Goal: Transaction & Acquisition: Download file/media

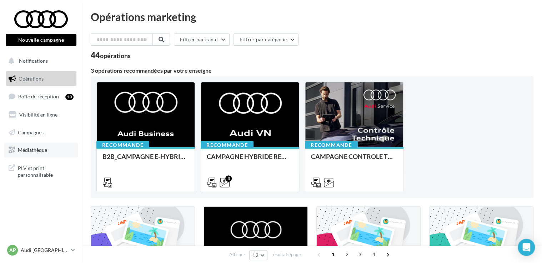
click at [41, 150] on span "Médiathèque" at bounding box center [32, 150] width 29 height 6
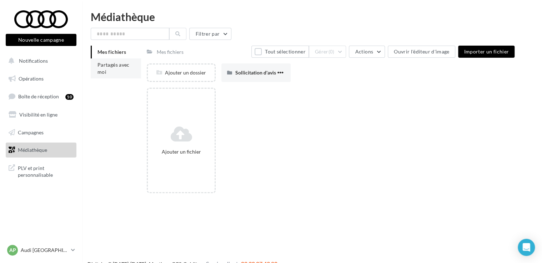
click at [107, 62] on span "Partagés avec moi" at bounding box center [113, 68] width 32 height 13
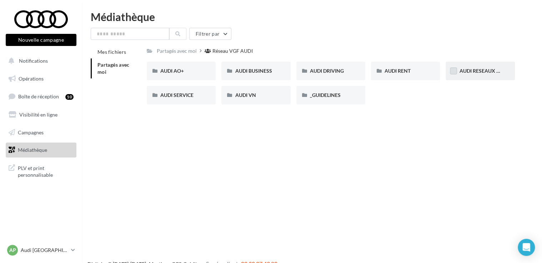
click at [456, 71] on label at bounding box center [452, 70] width 7 height 7
click at [464, 72] on span "AUDI RESEAUX SOCIAUX" at bounding box center [488, 71] width 59 height 6
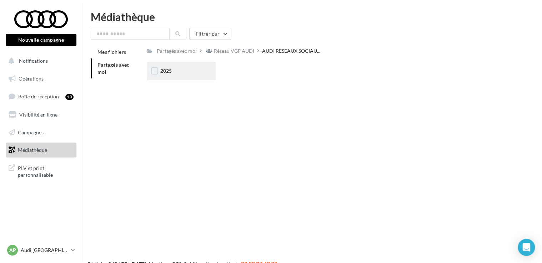
click at [201, 68] on div "2025" at bounding box center [181, 70] width 42 height 7
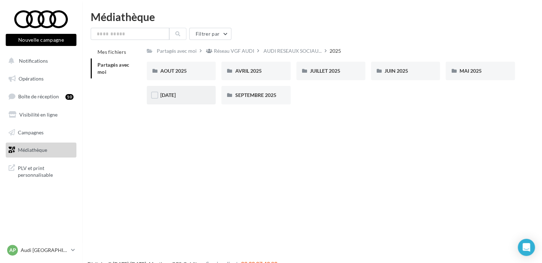
click at [198, 98] on div "OCTOBRE 2025" at bounding box center [181, 95] width 42 height 7
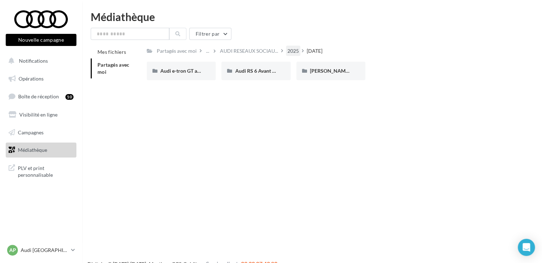
click at [290, 49] on div "2025" at bounding box center [292, 50] width 11 height 7
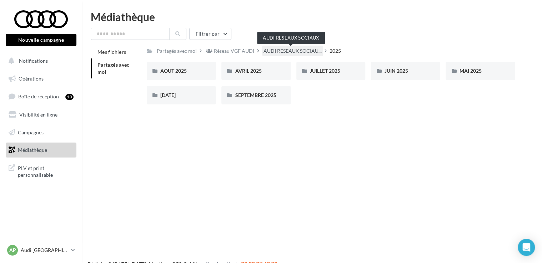
click at [302, 50] on span "AUDI RESEAUX SOCIAU..." at bounding box center [292, 50] width 58 height 7
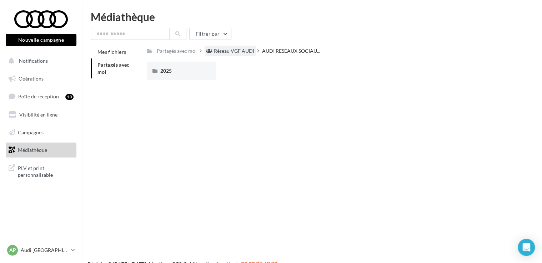
click at [241, 51] on div "Réseau VGF AUDI" at bounding box center [234, 50] width 40 height 7
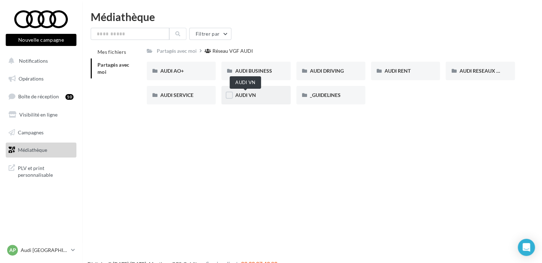
click at [246, 94] on span "AUDI VN" at bounding box center [245, 95] width 21 height 6
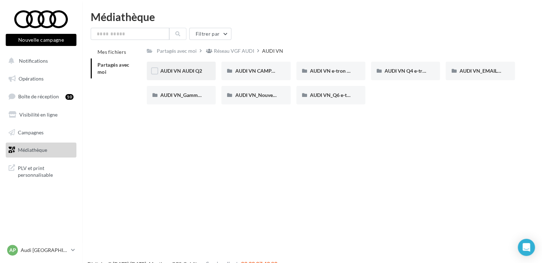
click at [184, 75] on div "AUDI VN AUDI Q2" at bounding box center [181, 71] width 69 height 19
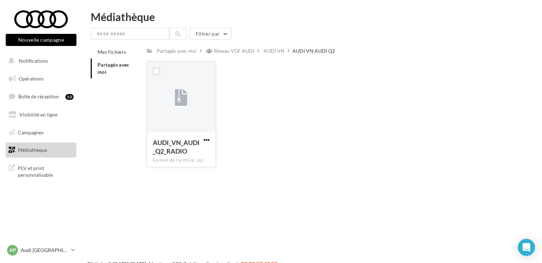
click at [207, 139] on span "button" at bounding box center [206, 140] width 6 height 6
click at [251, 146] on div "AUDI_VN_AUDI_Q2_RADIO Format de l'archive: zip Télécharger Copier l'URL AUDI_VN…" at bounding box center [333, 117] width 373 height 111
click at [266, 53] on div "AUDI VN" at bounding box center [273, 50] width 21 height 7
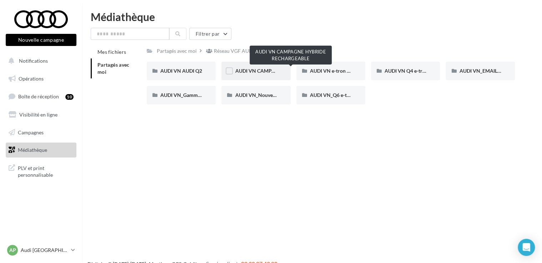
click at [260, 71] on span "AUDI VN CAMPAGNE HYBRIDE RECHARGEABLE" at bounding box center [291, 71] width 112 height 6
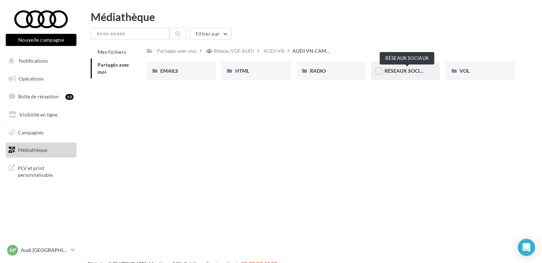
click at [405, 73] on span "RÉSEAUX SOCIAUX" at bounding box center [407, 71] width 46 height 6
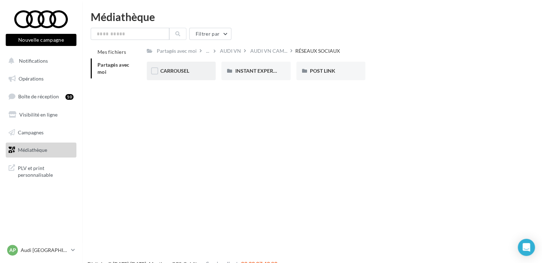
click at [192, 72] on div "CARROUSEL" at bounding box center [181, 70] width 42 height 7
click at [284, 54] on div "RÉSEAUX SOCIAUX" at bounding box center [288, 50] width 45 height 7
click at [263, 69] on span "INSTANT EXPERIENCE" at bounding box center [261, 71] width 52 height 6
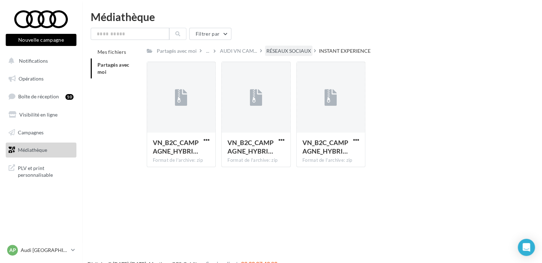
click at [293, 51] on div "RÉSEAUX SOCIAUX" at bounding box center [288, 50] width 45 height 7
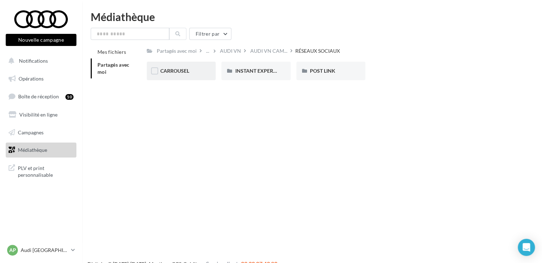
click at [198, 66] on div "CARROUSEL" at bounding box center [181, 71] width 69 height 19
click at [206, 72] on div "A3 TFSI e" at bounding box center [181, 71] width 69 height 19
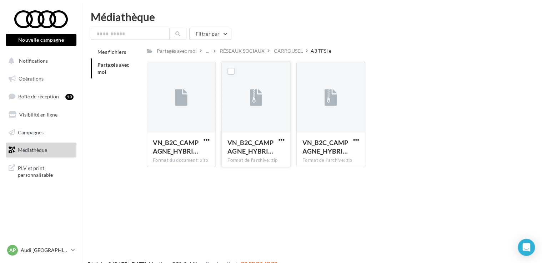
click at [277, 139] on button "button" at bounding box center [281, 140] width 9 height 7
click at [271, 147] on button "Télécharger" at bounding box center [249, 154] width 71 height 19
click at [288, 44] on div "Le téléchargement va bientôt commencer" at bounding box center [270, 35] width 124 height 19
click at [286, 49] on div "CARROUSEL" at bounding box center [288, 50] width 29 height 7
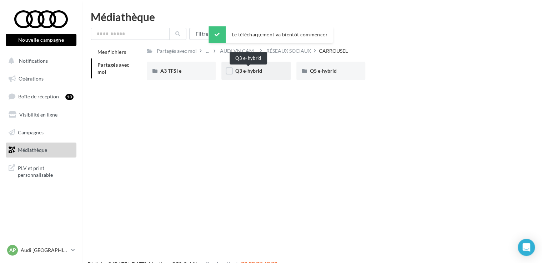
click at [252, 71] on span "Q3 e-hybrid" at bounding box center [248, 71] width 27 height 6
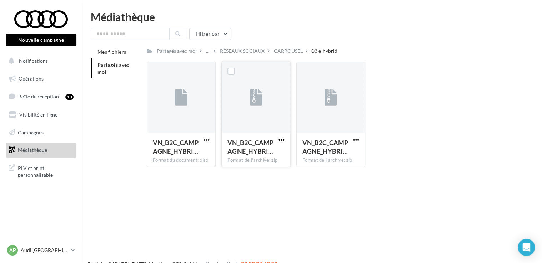
click at [281, 142] on span "button" at bounding box center [281, 140] width 6 height 6
click at [266, 161] on button "Télécharger" at bounding box center [249, 154] width 71 height 19
click at [294, 54] on div "CARROUSEL" at bounding box center [288, 50] width 29 height 7
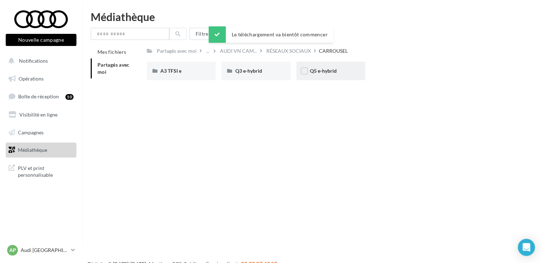
click at [351, 74] on div "Q5 e-hybrid" at bounding box center [331, 70] width 42 height 7
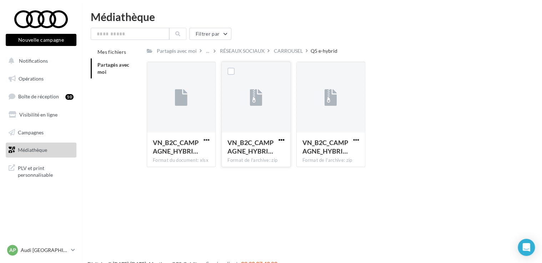
click at [282, 140] on span "button" at bounding box center [281, 140] width 6 height 6
click at [266, 152] on button "Télécharger" at bounding box center [249, 154] width 71 height 19
click at [290, 52] on div "CARROUSEL" at bounding box center [288, 50] width 29 height 7
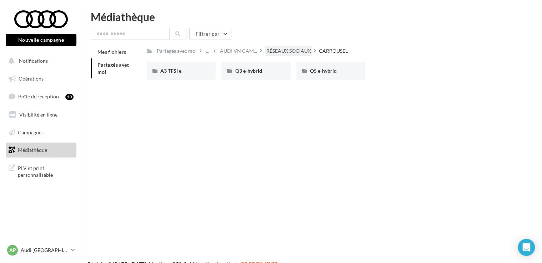
click at [283, 46] on div "RÉSEAUX SOCIAUX" at bounding box center [288, 51] width 47 height 10
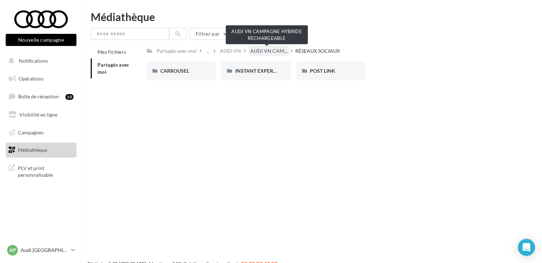
click at [279, 49] on span "AUDI VN CAM..." at bounding box center [268, 50] width 37 height 7
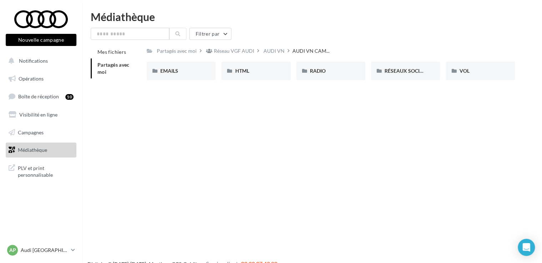
click at [360, 153] on div "Nouvelle campagne Nouvelle campagne Notifications Opérations Boîte de réception…" at bounding box center [271, 142] width 542 height 263
click at [272, 49] on div "AUDI VN" at bounding box center [273, 50] width 21 height 7
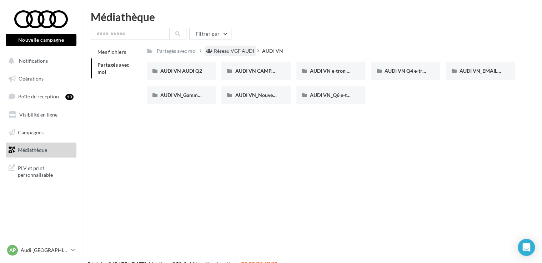
click at [238, 53] on div "Réseau VGF AUDI" at bounding box center [234, 50] width 40 height 7
click at [271, 71] on div "AUDI BUSINESS" at bounding box center [256, 70] width 42 height 7
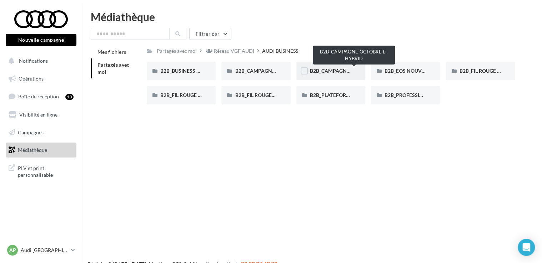
click at [345, 69] on span "B2B_CAMPAGNE OCTOBRE E-HYBRID" at bounding box center [354, 71] width 88 height 6
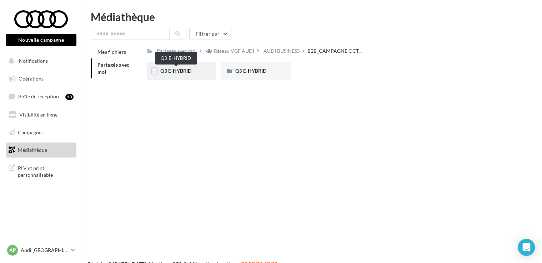
click at [191, 69] on span "Q3 E-HYBRID" at bounding box center [175, 71] width 31 height 6
click at [184, 73] on div "LINKEDIN" at bounding box center [181, 70] width 42 height 7
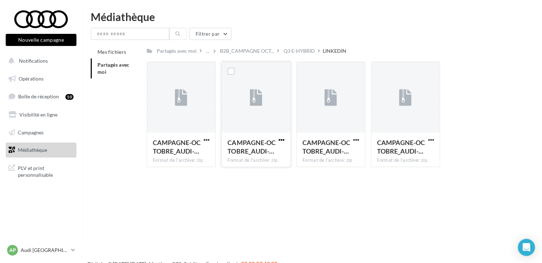
click at [281, 141] on span "button" at bounding box center [281, 140] width 6 height 6
click at [253, 162] on button "Télécharger" at bounding box center [249, 154] width 71 height 19
click at [293, 54] on div "Q3 E-HYBRID" at bounding box center [298, 50] width 31 height 7
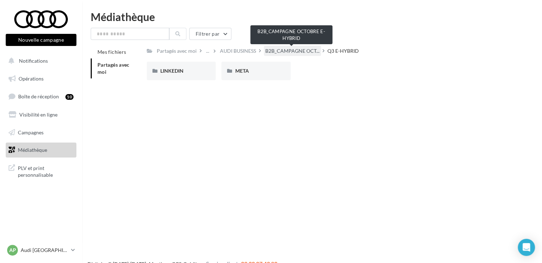
click at [287, 54] on span "B2B_CAMPAGNE OCT..." at bounding box center [292, 50] width 54 height 7
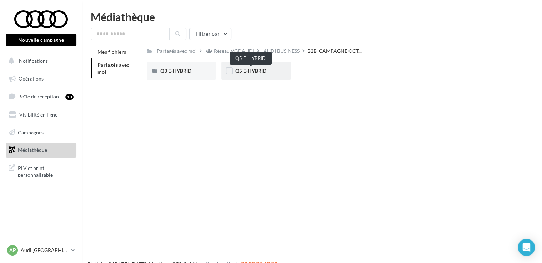
click at [261, 71] on span "Q5 E-HYBRID" at bounding box center [250, 71] width 31 height 6
click at [199, 73] on div "LINKEDIN" at bounding box center [181, 70] width 42 height 7
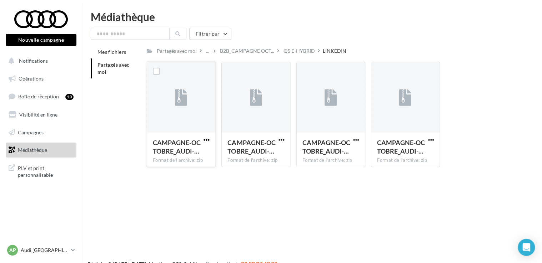
click at [208, 140] on span "button" at bounding box center [206, 140] width 6 height 6
click at [187, 158] on button "Télécharger" at bounding box center [174, 154] width 71 height 19
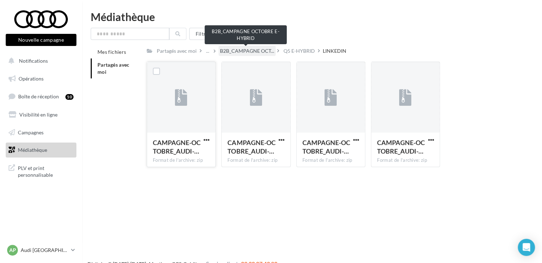
click at [245, 52] on span "B2B_CAMPAGNE OCT..." at bounding box center [247, 50] width 54 height 7
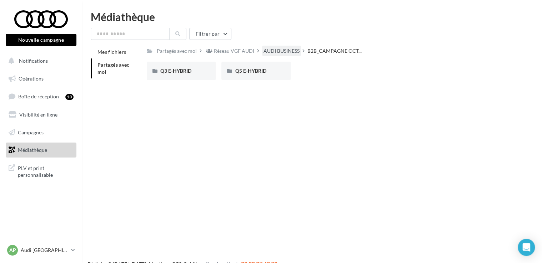
click at [280, 47] on div "AUDI BUSINESS" at bounding box center [281, 51] width 39 height 10
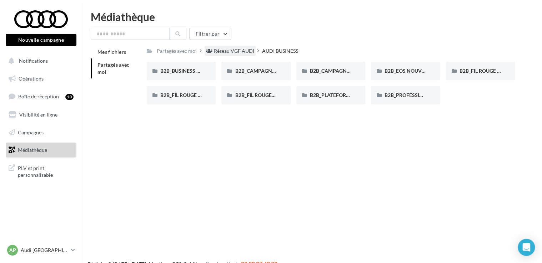
click at [254, 49] on div "Réseau VGF AUDI" at bounding box center [229, 51] width 51 height 10
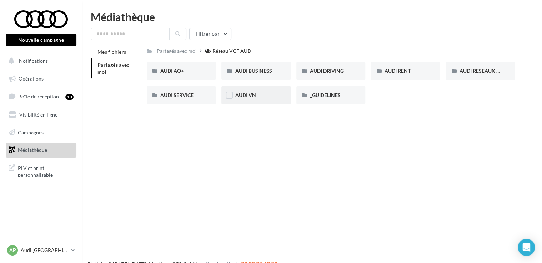
click at [248, 92] on div "AUDI VN" at bounding box center [256, 95] width 42 height 7
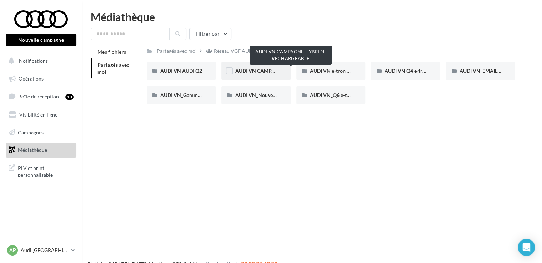
click at [258, 68] on span "AUDI VN CAMPAGNE HYBRIDE RECHARGEABLE" at bounding box center [291, 71] width 112 height 6
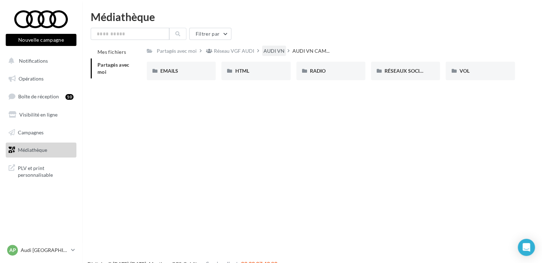
click at [278, 54] on div "AUDI VN" at bounding box center [273, 50] width 21 height 7
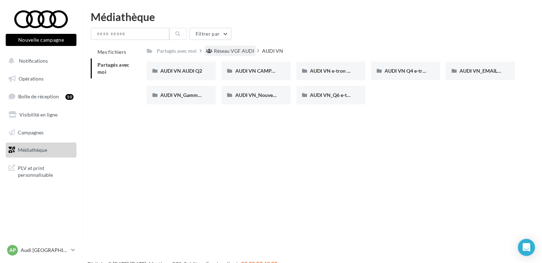
click at [241, 46] on div "Réseau VGF AUDI" at bounding box center [229, 51] width 51 height 10
click at [344, 75] on div "AUDI DRIVING" at bounding box center [330, 71] width 69 height 19
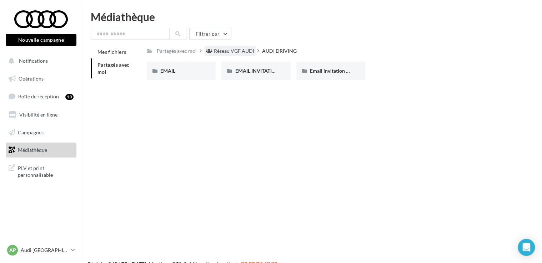
click at [231, 49] on div "Réseau VGF AUDI" at bounding box center [234, 50] width 40 height 7
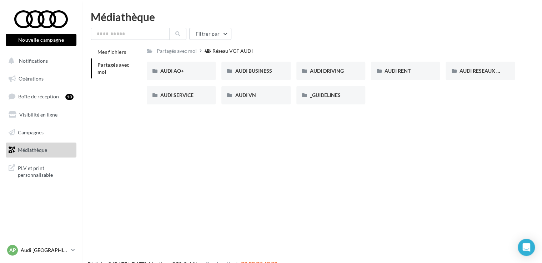
click at [70, 249] on link "AP Audi PARIS 16 audi-75016-mon" at bounding box center [41, 251] width 71 height 14
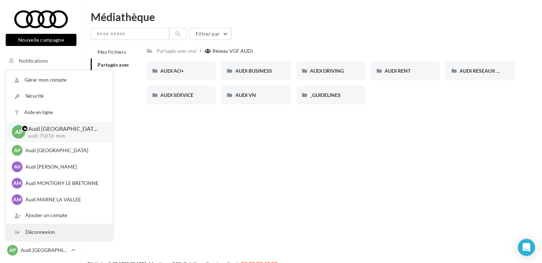
click at [62, 233] on div "Déconnexion" at bounding box center [59, 232] width 106 height 16
